Goal: Task Accomplishment & Management: Manage account settings

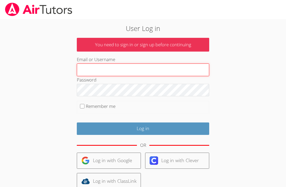
click at [158, 65] on input "Email or Username" at bounding box center [143, 70] width 132 height 13
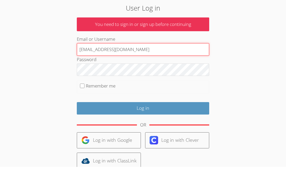
type input "[EMAIL_ADDRESS][DOMAIN_NAME]"
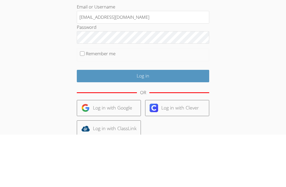
click at [151, 123] on input "Log in" at bounding box center [143, 129] width 132 height 12
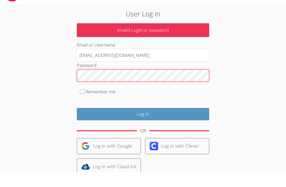
click at [143, 123] on input "Log in" at bounding box center [143, 129] width 132 height 12
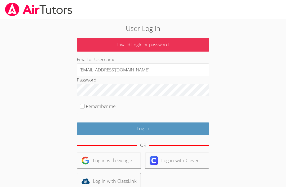
click at [136, 71] on input "[EMAIL_ADDRESS][DOMAIN_NAME]" at bounding box center [143, 70] width 132 height 13
type input "l"
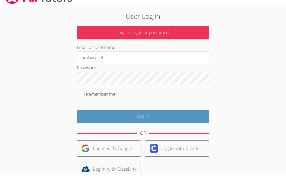
type input "sarahgracef"
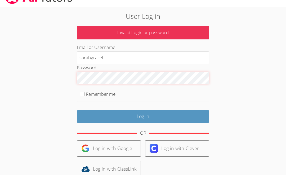
click at [143, 123] on input "Log in" at bounding box center [143, 129] width 132 height 12
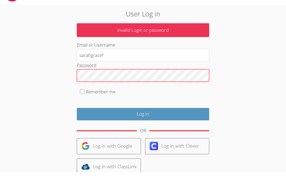
click at [143, 123] on input "Log in" at bounding box center [143, 129] width 132 height 12
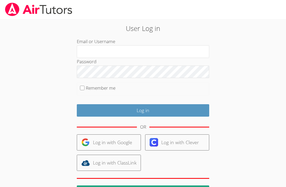
click at [146, 53] on input "Email or Username" at bounding box center [143, 51] width 132 height 13
type input "S"
type input "sarahgracef"
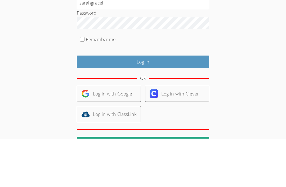
click at [135, 104] on input "Log in" at bounding box center [143, 110] width 132 height 12
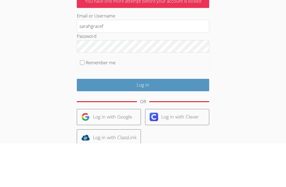
click at [159, 123] on input "Log in" at bounding box center [143, 129] width 132 height 12
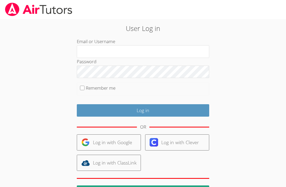
click at [116, 45] on input "Email or Username" at bounding box center [143, 51] width 132 height 13
type input "S"
type input "sarahgracef"
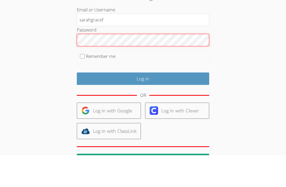
click at [143, 104] on input "Log in" at bounding box center [143, 110] width 132 height 12
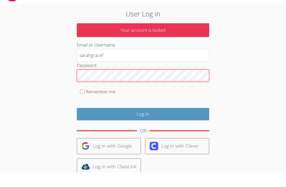
click at [143, 123] on input "Log in" at bounding box center [143, 129] width 132 height 12
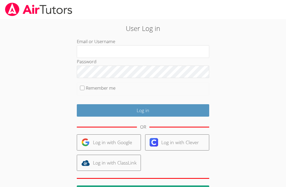
click at [143, 50] on input "Email or Username" at bounding box center [143, 51] width 132 height 13
type input "sarahgracef"
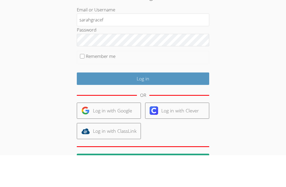
click at [83, 86] on input "Remember me" at bounding box center [82, 88] width 5 height 5
checkbox input "true"
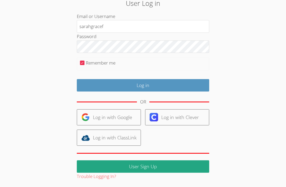
click at [167, 85] on input "Log in" at bounding box center [143, 85] width 132 height 12
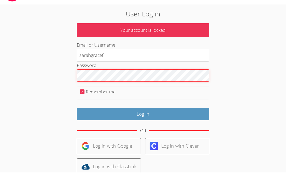
click at [143, 123] on input "Log in" at bounding box center [143, 129] width 132 height 12
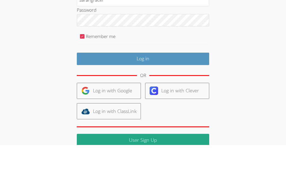
scroll to position [26, 0]
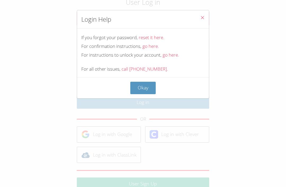
click at [155, 37] on link "reset it here." at bounding box center [151, 37] width 25 height 6
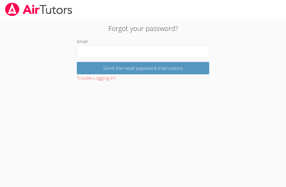
click at [155, 51] on input "Email" at bounding box center [143, 51] width 132 height 13
type input "[EMAIL_ADDRESS][DOMAIN_NAME]"
click at [143, 68] on input "Send me reset password instructions" at bounding box center [143, 68] width 132 height 12
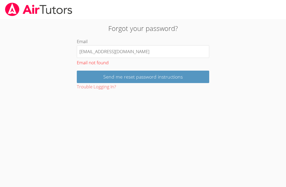
click at [166, 76] on input "Send me reset password instructions" at bounding box center [143, 77] width 132 height 12
click at [105, 87] on button "Trouble Logging In?" at bounding box center [96, 87] width 39 height 8
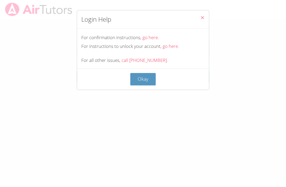
click at [173, 41] on div "For confirmation instructions, go here." at bounding box center [142, 38] width 123 height 8
click at [168, 47] on link "go here." at bounding box center [171, 46] width 16 height 6
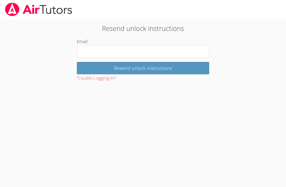
click at [140, 80] on div "Trouble Logging In?" at bounding box center [143, 78] width 132 height 8
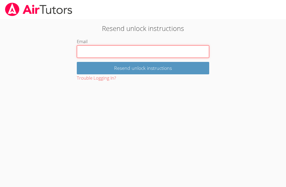
click at [171, 51] on input "Email" at bounding box center [143, 51] width 132 height 13
type input "[EMAIL_ADDRESS][DOMAIN_NAME]"
click at [143, 68] on input "Resend unlock instructions" at bounding box center [143, 68] width 132 height 12
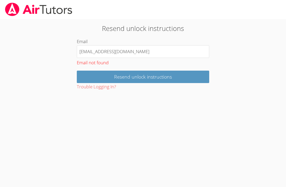
click at [165, 74] on input "Resend unlock instructions" at bounding box center [143, 77] width 132 height 12
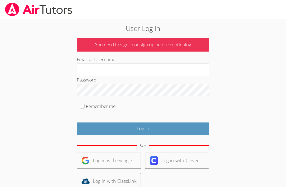
click at [155, 69] on input "Email or Username" at bounding box center [143, 70] width 132 height 13
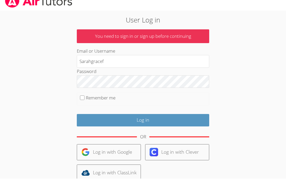
type input "Sarahgracef"
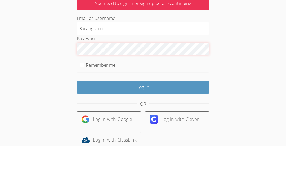
click at [143, 123] on input "Log in" at bounding box center [143, 129] width 132 height 12
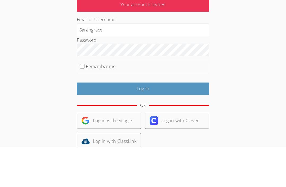
click at [167, 101] on fieldset "Remember me" at bounding box center [143, 107] width 132 height 13
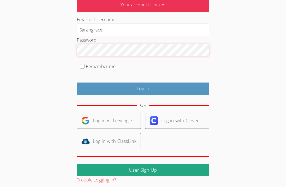
click at [143, 88] on input "Log in" at bounding box center [143, 89] width 132 height 12
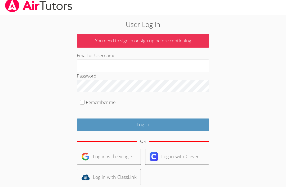
scroll to position [26, 0]
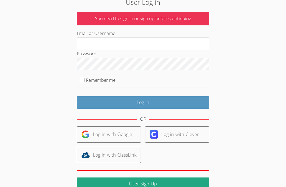
click at [168, 185] on link "User Sign Up" at bounding box center [143, 184] width 132 height 12
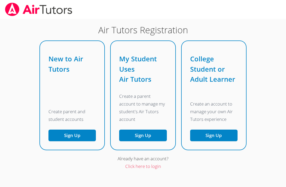
click at [139, 167] on link "Click here to login" at bounding box center [143, 166] width 36 height 6
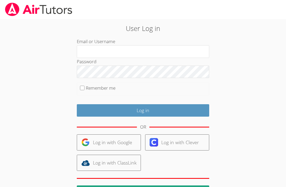
click at [149, 53] on input "Email or Username" at bounding box center [143, 51] width 132 height 13
type input "sarahgracef"
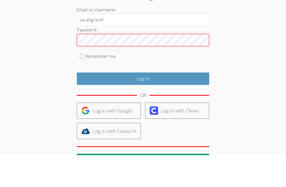
click at [143, 104] on input "Log in" at bounding box center [143, 110] width 132 height 12
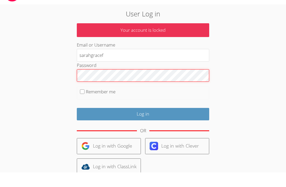
click at [143, 123] on input "Log in" at bounding box center [143, 129] width 132 height 12
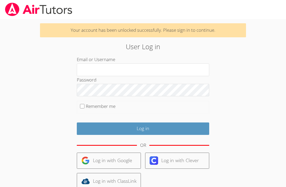
click at [158, 70] on input "Email or Username" at bounding box center [143, 70] width 132 height 13
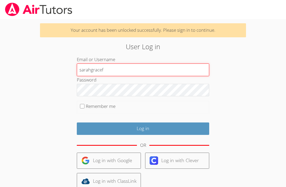
type input "sarahgracef"
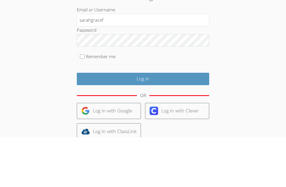
click at [86, 103] on label "Remember me" at bounding box center [101, 106] width 30 height 6
click at [84, 104] on input "Remember me" at bounding box center [82, 106] width 5 height 5
checkbox input "true"
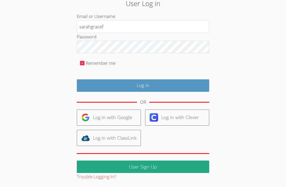
click at [170, 84] on input "Log in" at bounding box center [143, 85] width 132 height 12
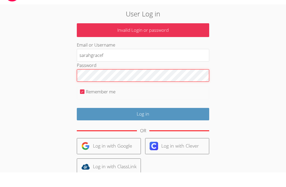
click at [143, 123] on input "Log in" at bounding box center [143, 129] width 132 height 12
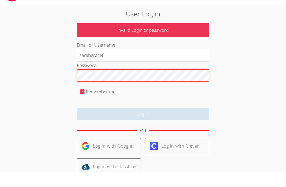
scroll to position [15, 0]
